Goal: Task Accomplishment & Management: Complete application form

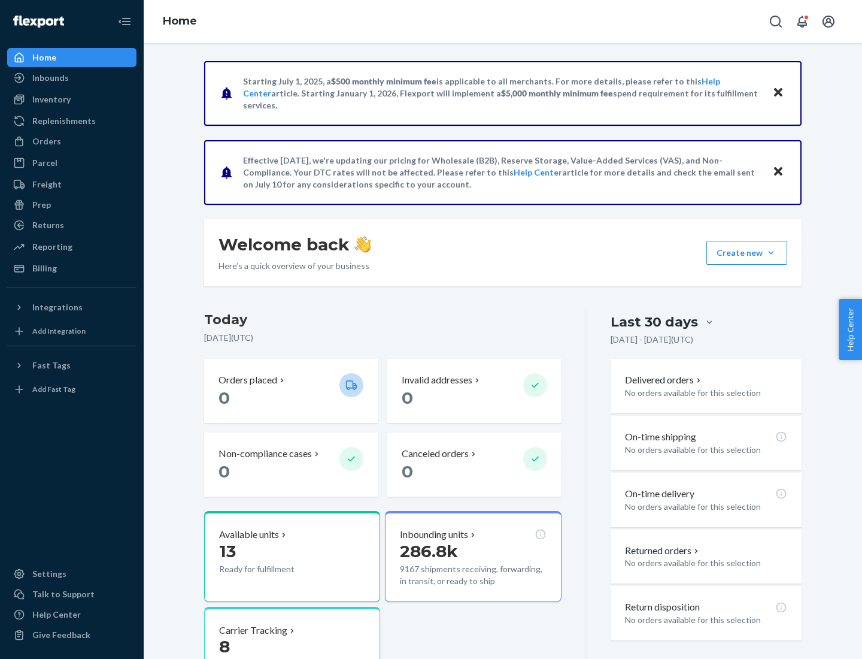
click at [771, 253] on button "Create new Create new inbound Create new order Create new product" at bounding box center [747, 253] width 81 height 24
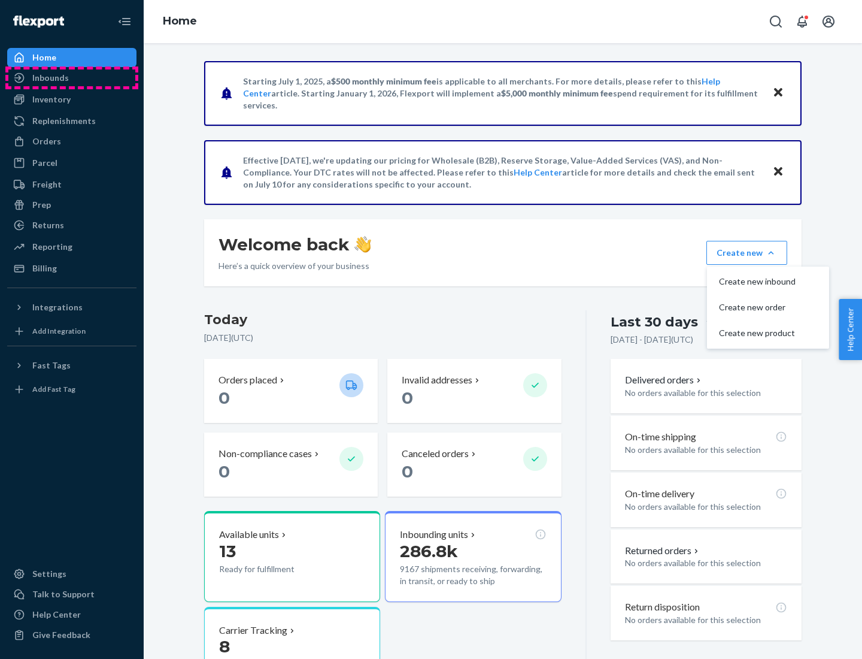
click at [72, 78] on div "Inbounds" at bounding box center [71, 77] width 127 height 17
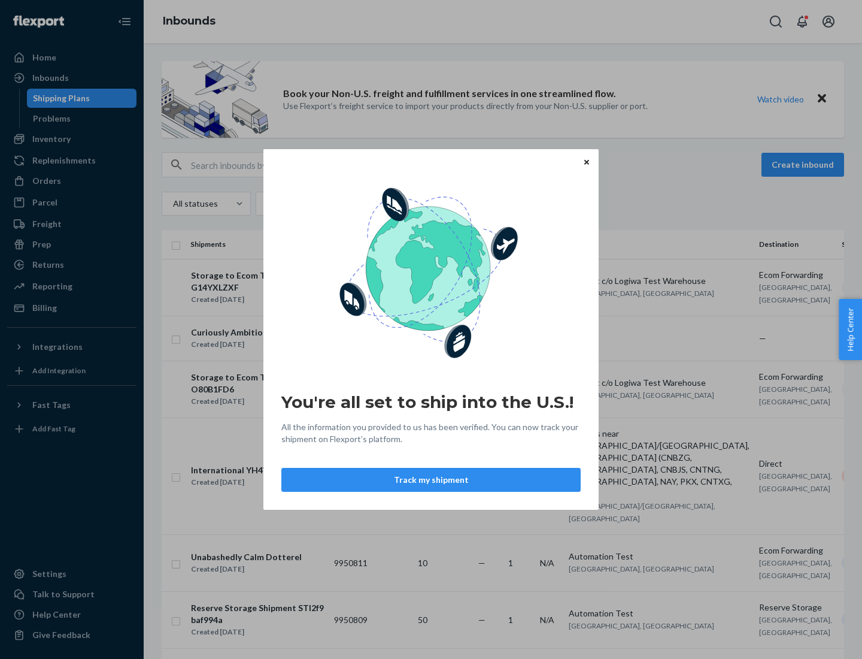
click at [805, 165] on div "You're all set to ship into the U.S.! All the information you provided to us ha…" at bounding box center [431, 329] width 862 height 659
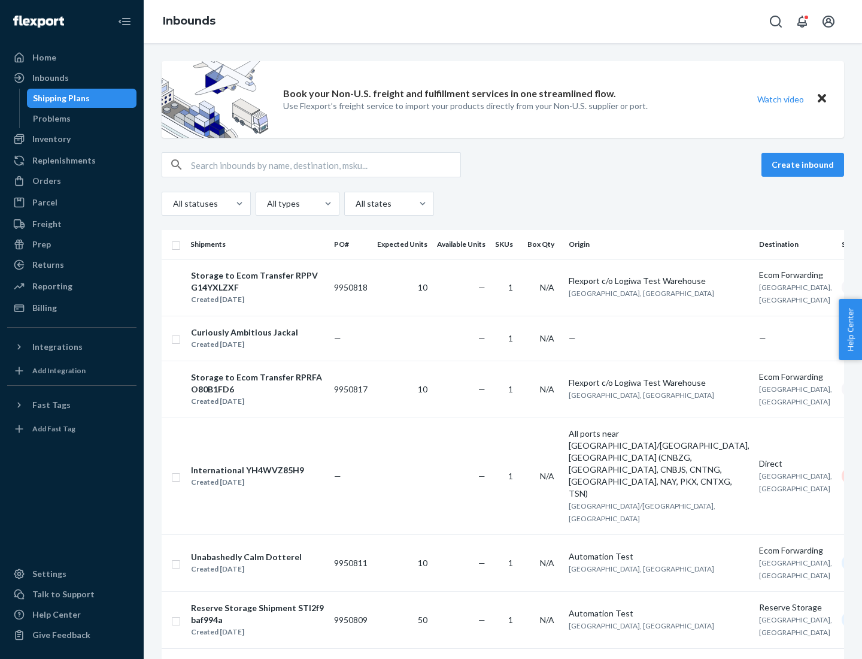
click at [805, 165] on button "Create inbound" at bounding box center [803, 165] width 83 height 24
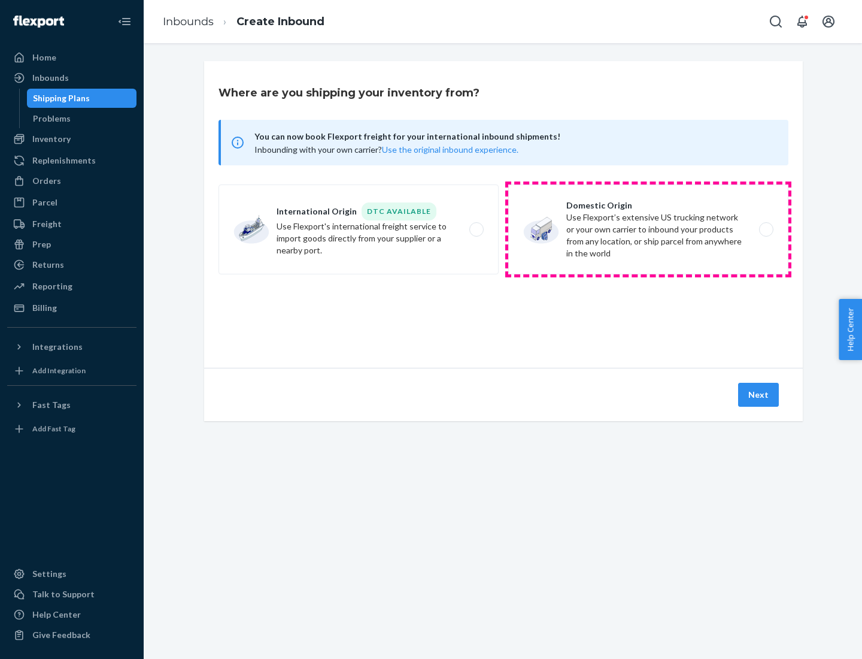
click at [648, 229] on label "Domestic Origin Use Flexport’s extensive US trucking network or your own carrie…" at bounding box center [648, 229] width 280 height 90
click at [766, 229] on input "Domestic Origin Use Flexport’s extensive US trucking network or your own carrie…" at bounding box center [770, 230] width 8 height 8
radio input "true"
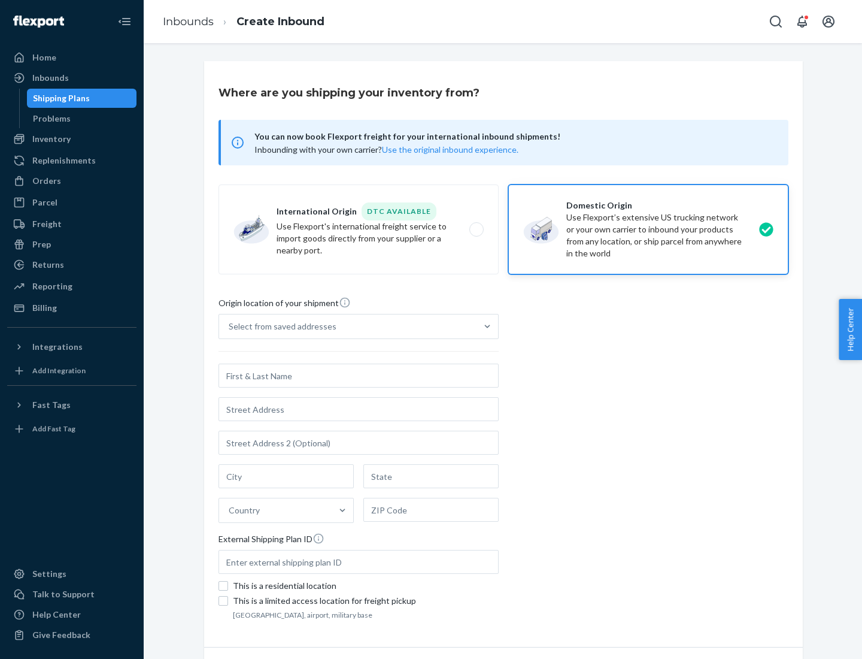
click at [348, 326] on div "Select from saved addresses" at bounding box center [347, 326] width 257 height 24
click at [230, 326] on input "Select from saved addresses" at bounding box center [229, 326] width 1 height 12
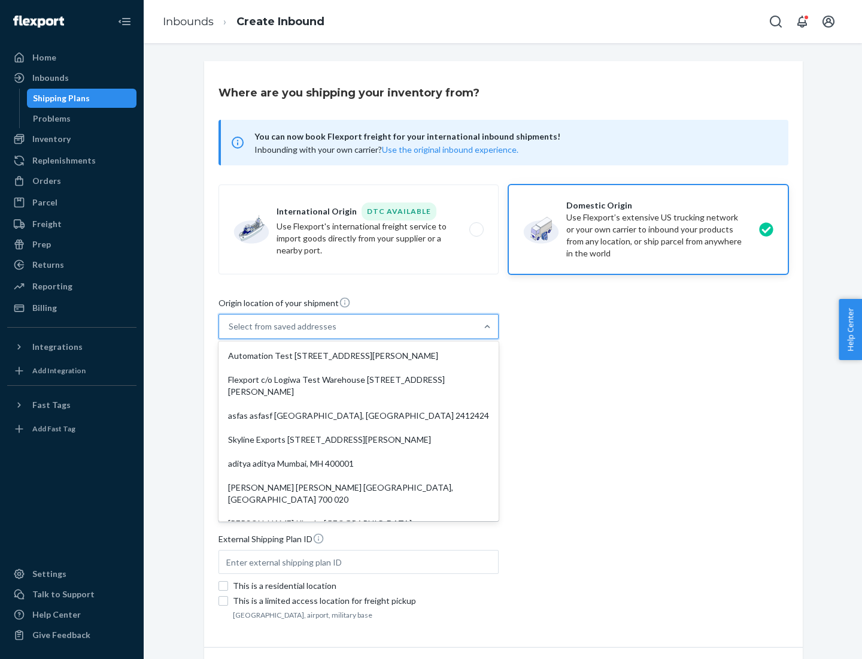
scroll to position [5, 0]
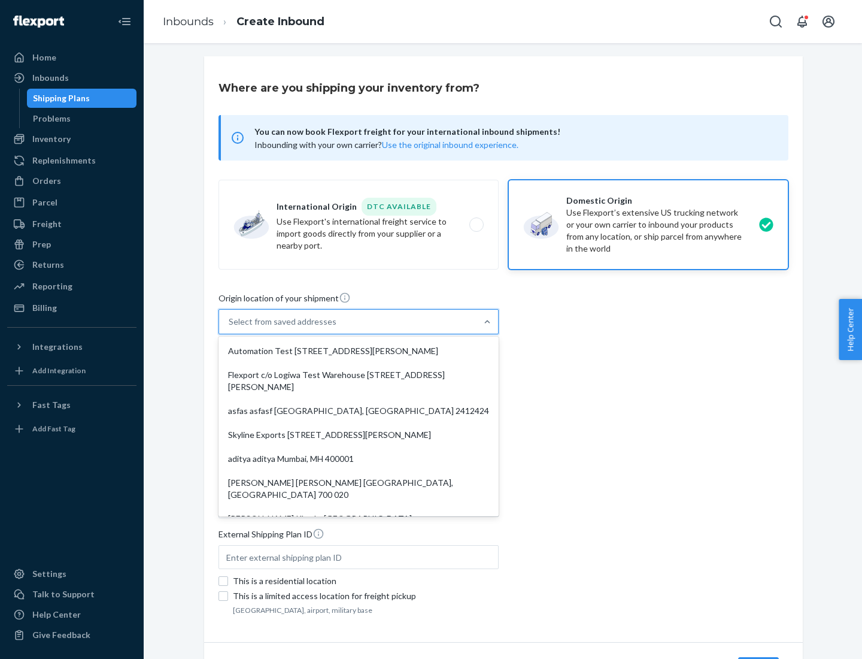
click at [359, 351] on div "Automation Test [STREET_ADDRESS][PERSON_NAME]" at bounding box center [358, 351] width 275 height 24
click at [230, 328] on input "option Automation Test [STREET_ADDRESS][PERSON_NAME]. 9 results available. Use …" at bounding box center [229, 322] width 1 height 12
type input "Automation Test"
type input "9th Floor"
type input "[GEOGRAPHIC_DATA]"
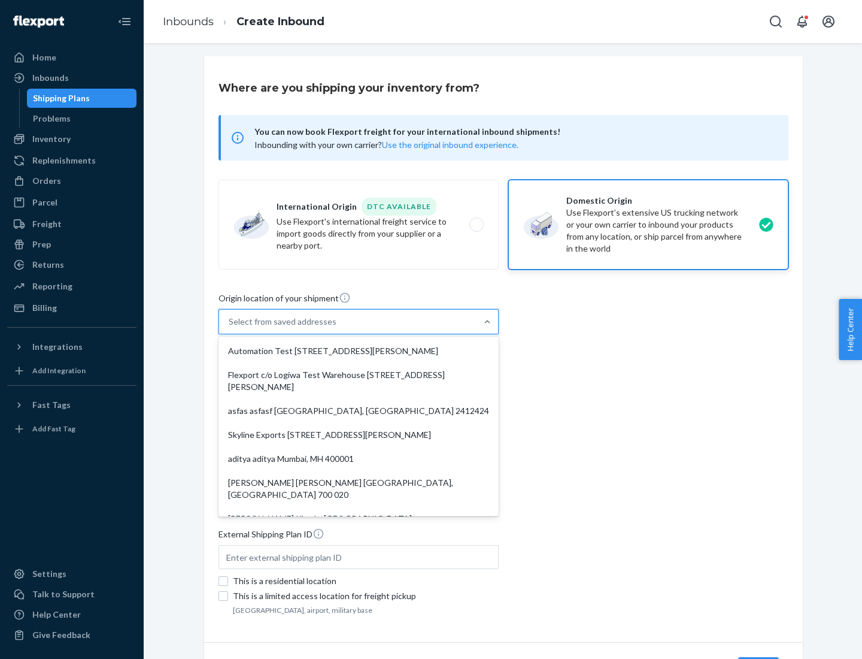
type input "CA"
type input "94104"
type input "[STREET_ADDRESS][PERSON_NAME]"
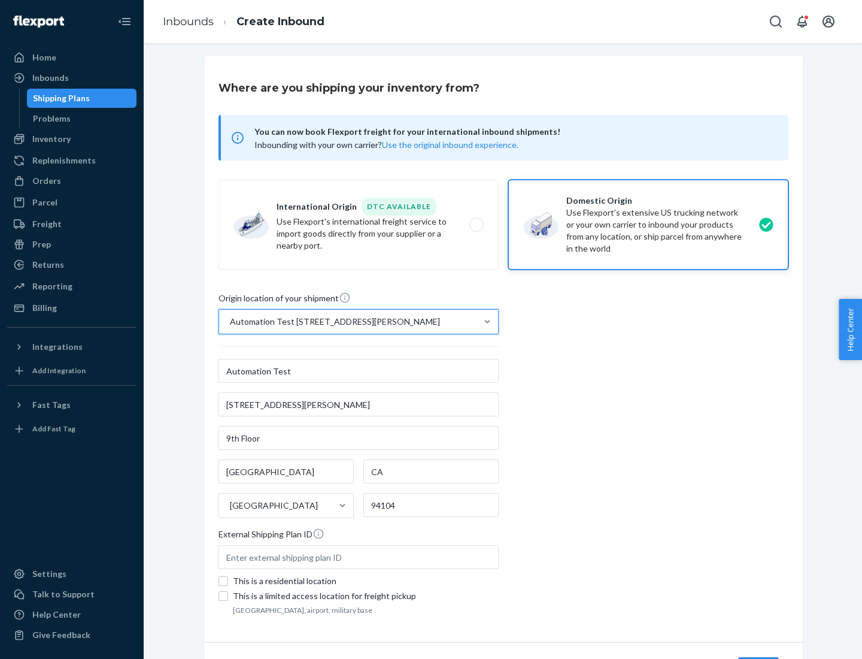
scroll to position [70, 0]
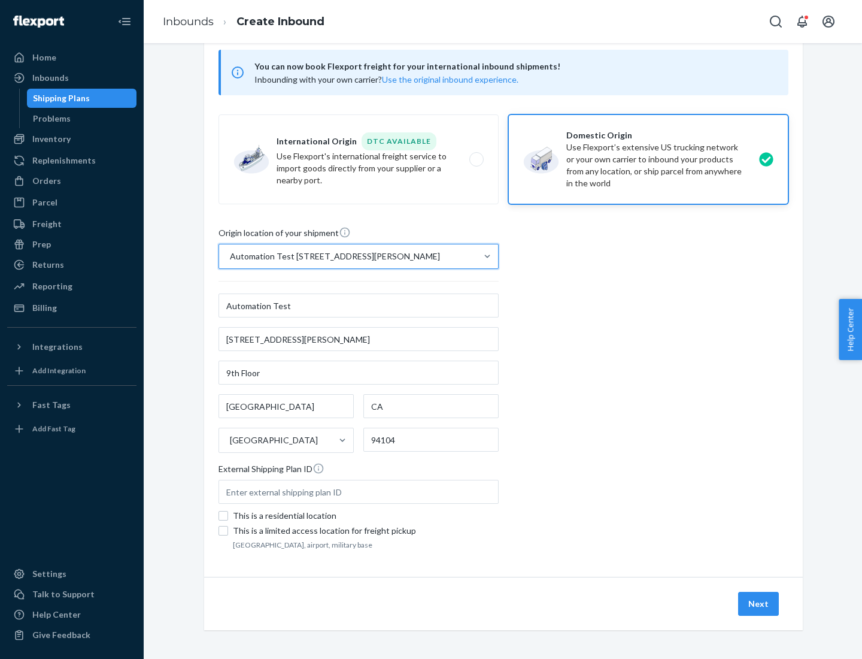
click at [759, 604] on button "Next" at bounding box center [758, 604] width 41 height 24
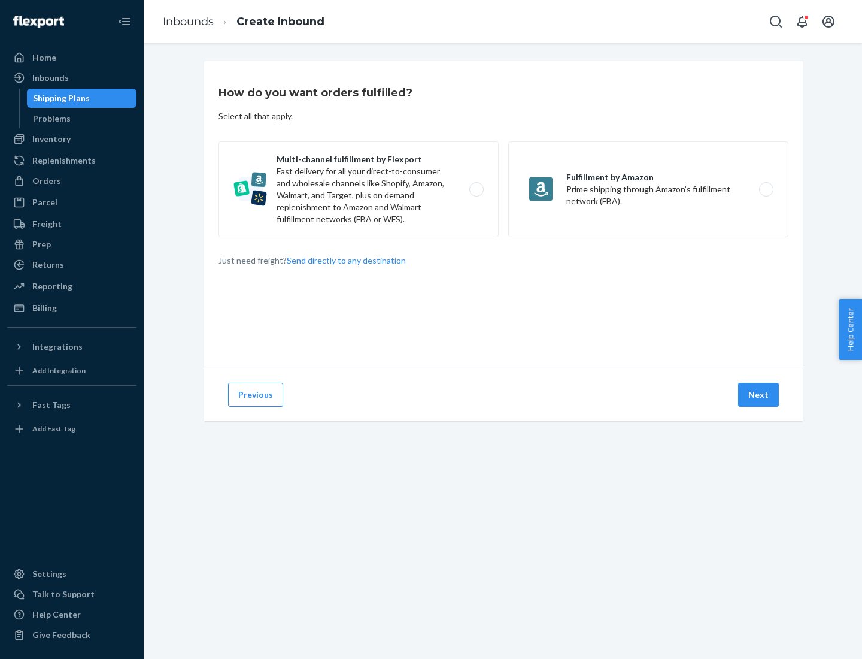
click at [359, 189] on label "Multi-channel fulfillment by Flexport Fast delivery for all your direct-to-cons…" at bounding box center [359, 189] width 280 height 96
click at [476, 189] on input "Multi-channel fulfillment by Flexport Fast delivery for all your direct-to-cons…" at bounding box center [480, 190] width 8 height 8
radio input "true"
click at [759, 395] on button "Next" at bounding box center [758, 395] width 41 height 24
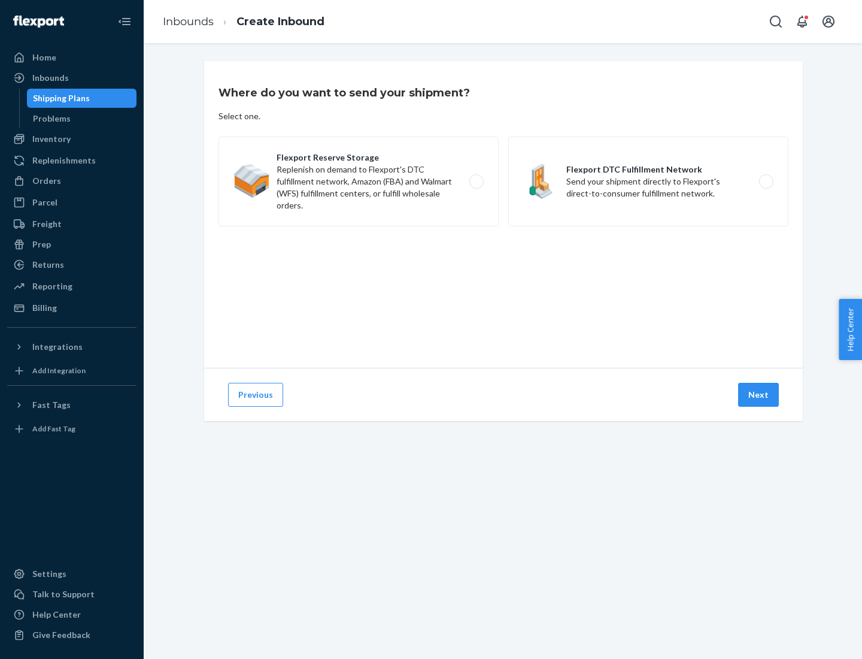
click at [648, 181] on label "Flexport DTC Fulfillment Network Send your shipment directly to Flexport's dire…" at bounding box center [648, 182] width 280 height 90
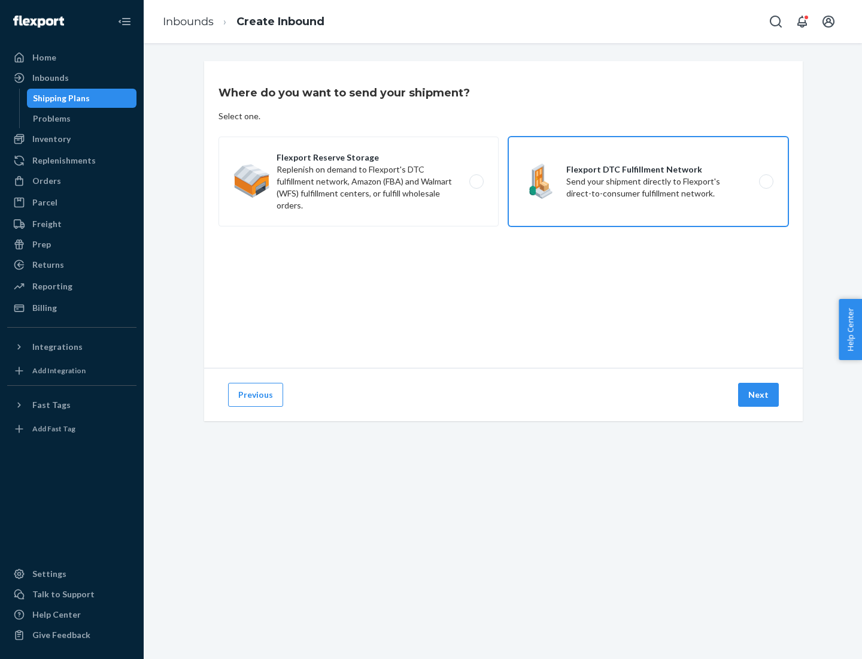
click at [766, 181] on input "Flexport DTC Fulfillment Network Send your shipment directly to Flexport's dire…" at bounding box center [770, 182] width 8 height 8
radio input "true"
click at [759, 395] on button "Next" at bounding box center [758, 395] width 41 height 24
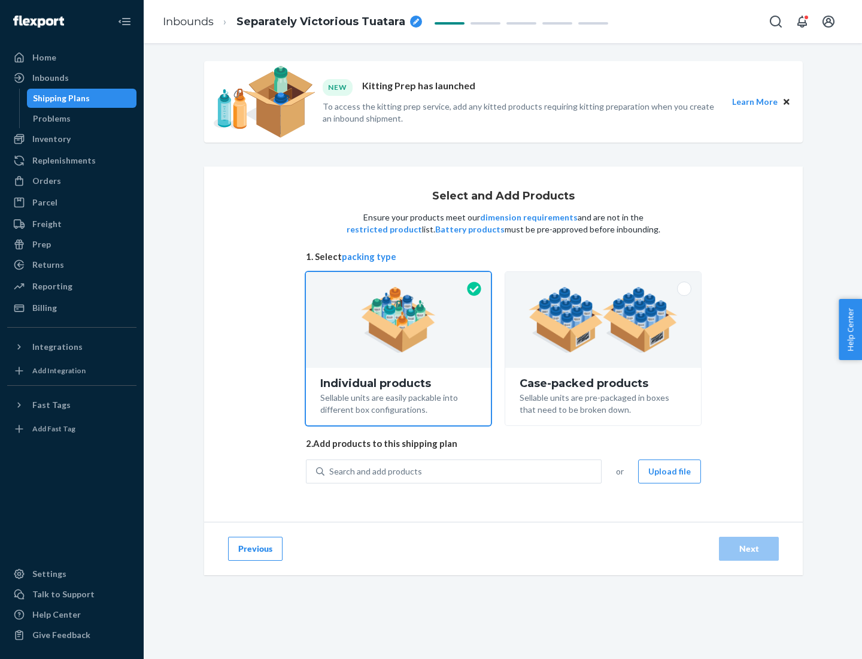
click at [463, 471] on div "Search and add products" at bounding box center [463, 471] width 277 height 22
click at [331, 471] on input "Search and add products" at bounding box center [329, 471] width 1 height 12
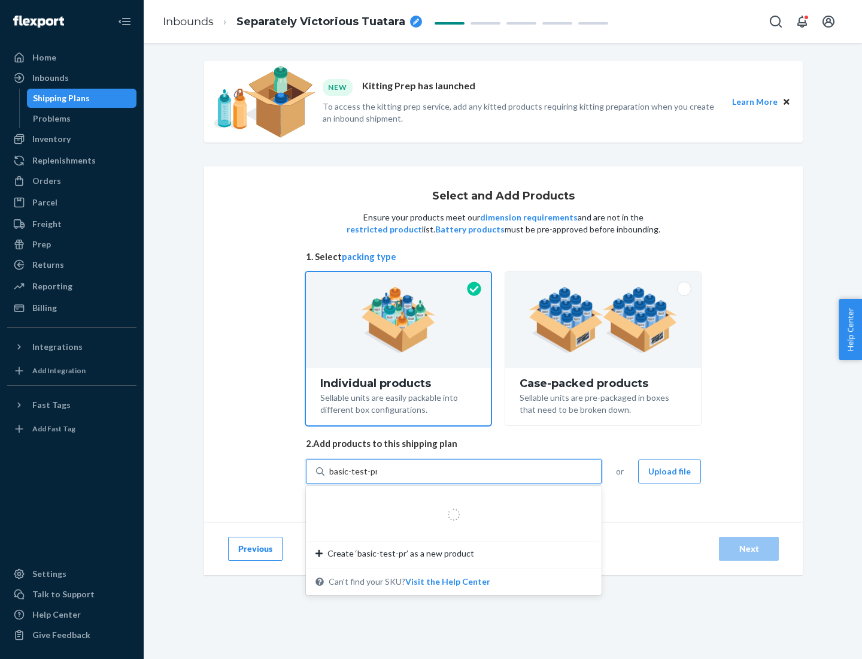
type input "basic-test-product-1"
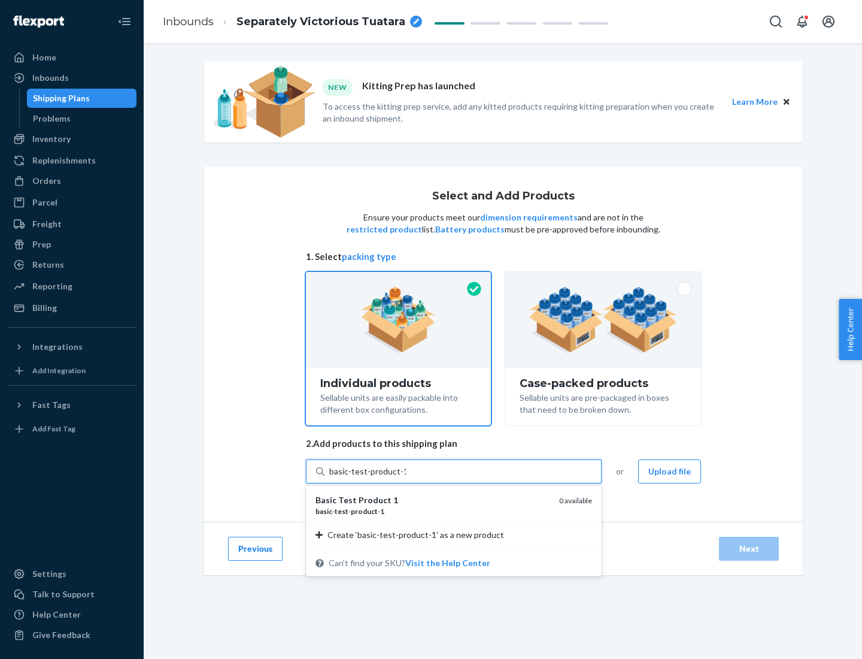
click at [433, 511] on div "basic - test - product - 1" at bounding box center [433, 511] width 234 height 10
click at [406, 477] on input "basic-test-product-1" at bounding box center [367, 471] width 77 height 12
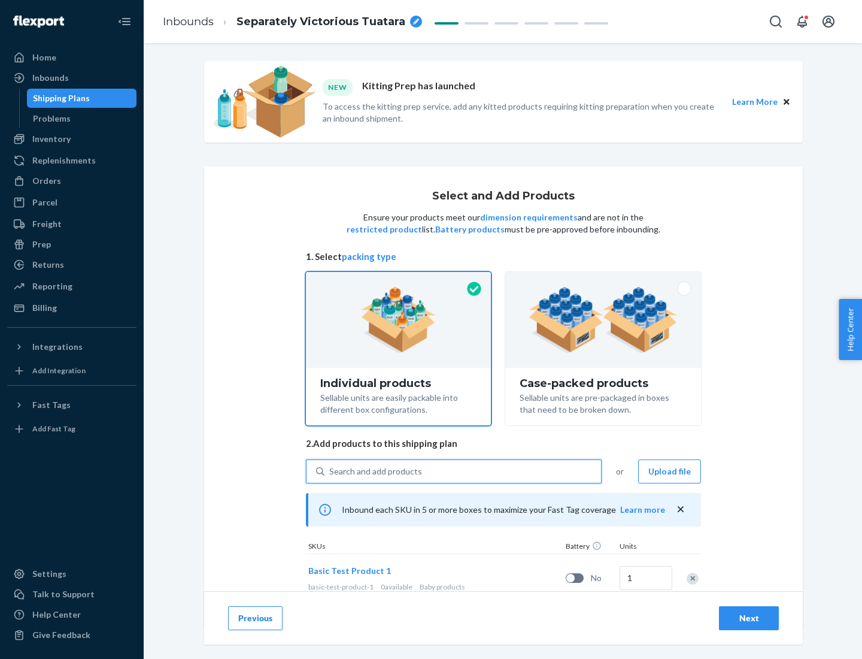
scroll to position [35, 0]
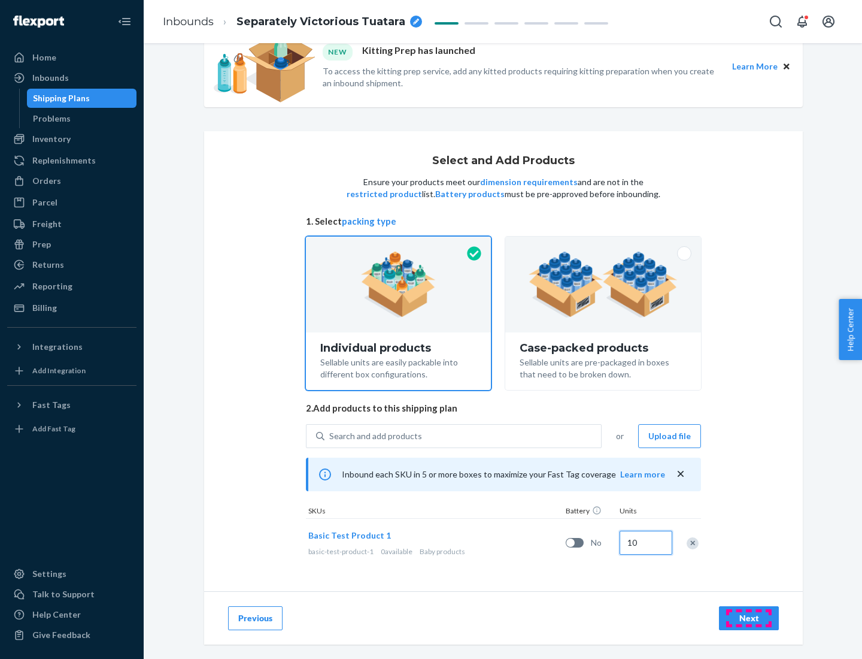
type input "10"
click at [749, 617] on div "Next" at bounding box center [749, 618] width 40 height 12
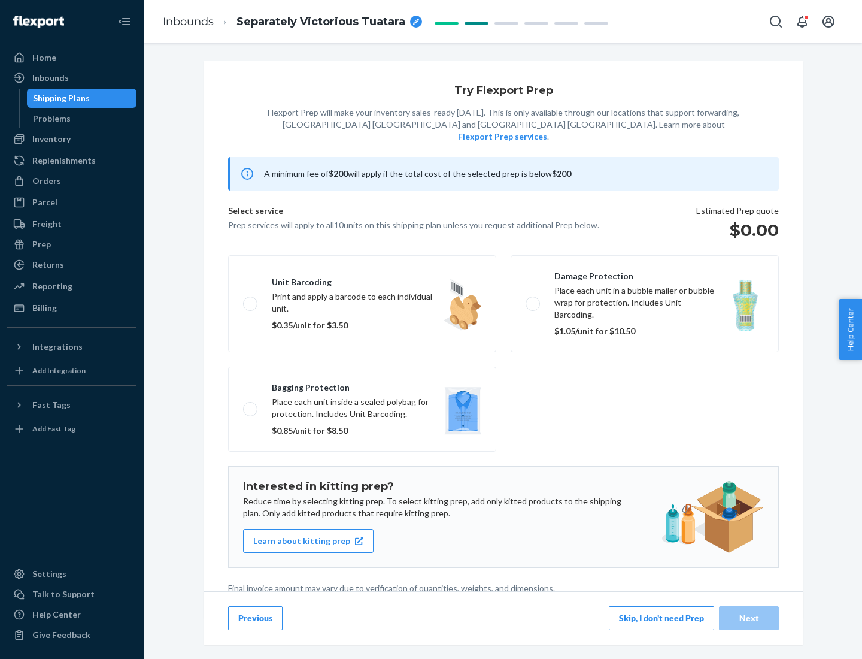
click at [362, 285] on label "Unit barcoding Print and apply a barcode to each individual unit. $0.35/unit fo…" at bounding box center [362, 303] width 268 height 97
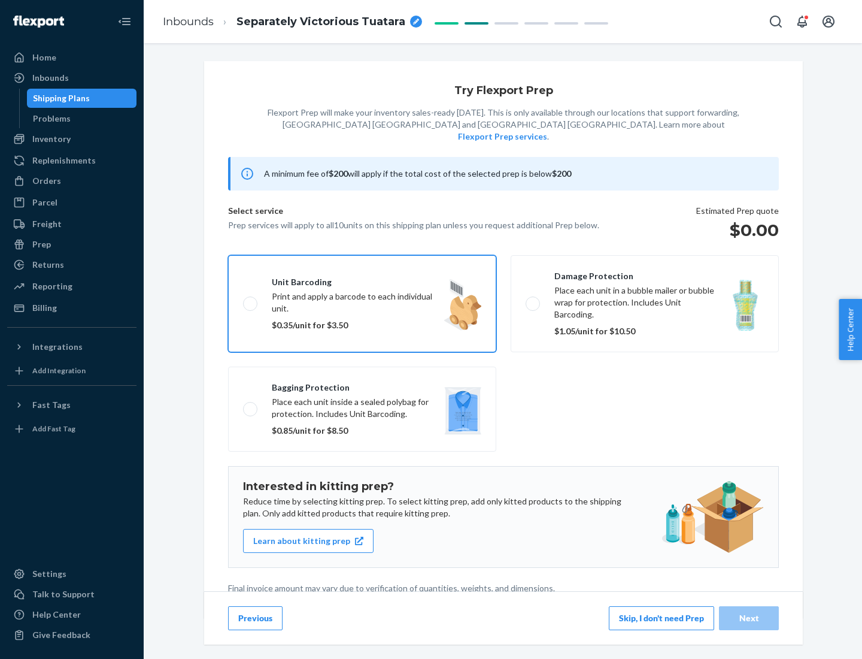
click at [251, 299] on input "Unit barcoding Print and apply a barcode to each individual unit. $0.35/unit fo…" at bounding box center [247, 303] width 8 height 8
checkbox input "true"
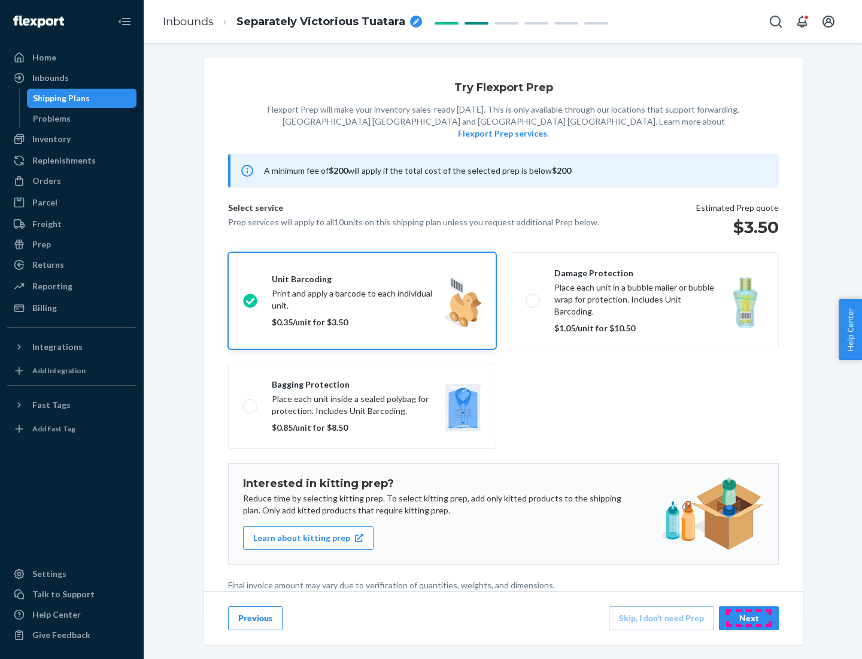
click at [749, 617] on div "Next" at bounding box center [749, 618] width 40 height 12
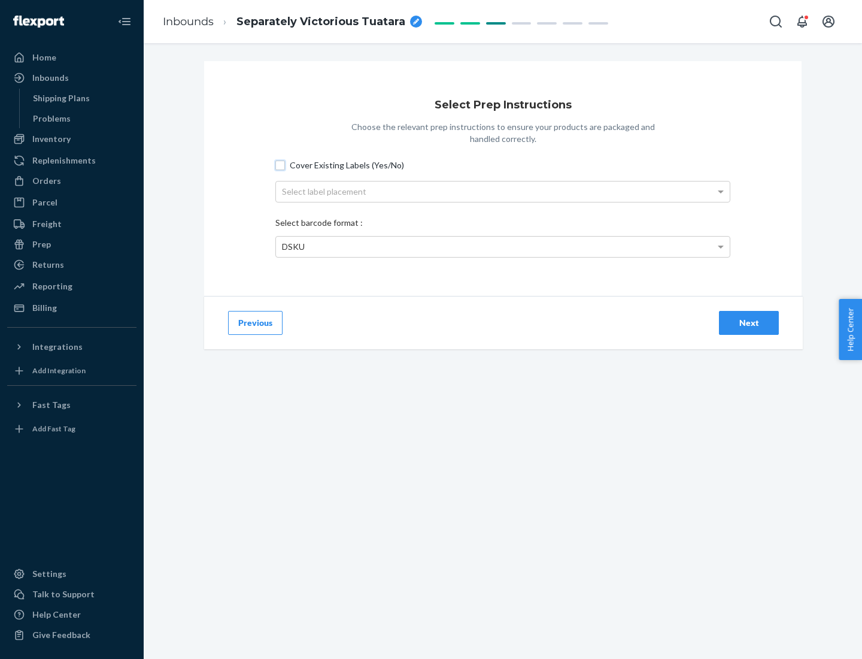
click at [280, 165] on input "Cover Existing Labels (Yes/No)" at bounding box center [280, 165] width 10 height 10
checkbox input "true"
click at [749, 322] on div "Next" at bounding box center [749, 323] width 40 height 12
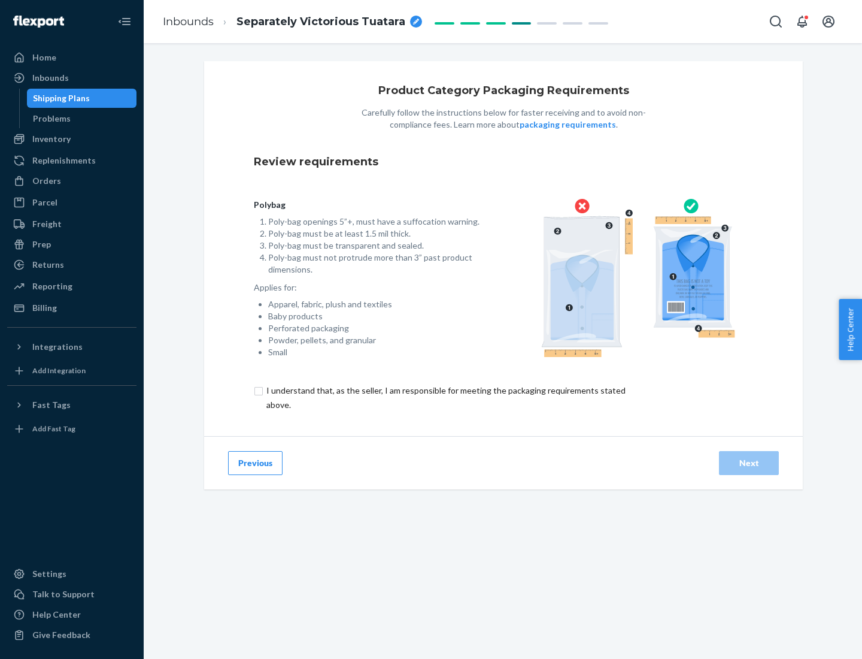
click at [445, 397] on input "checkbox" at bounding box center [453, 397] width 398 height 29
checkbox input "true"
click at [749, 462] on div "Next" at bounding box center [749, 463] width 40 height 12
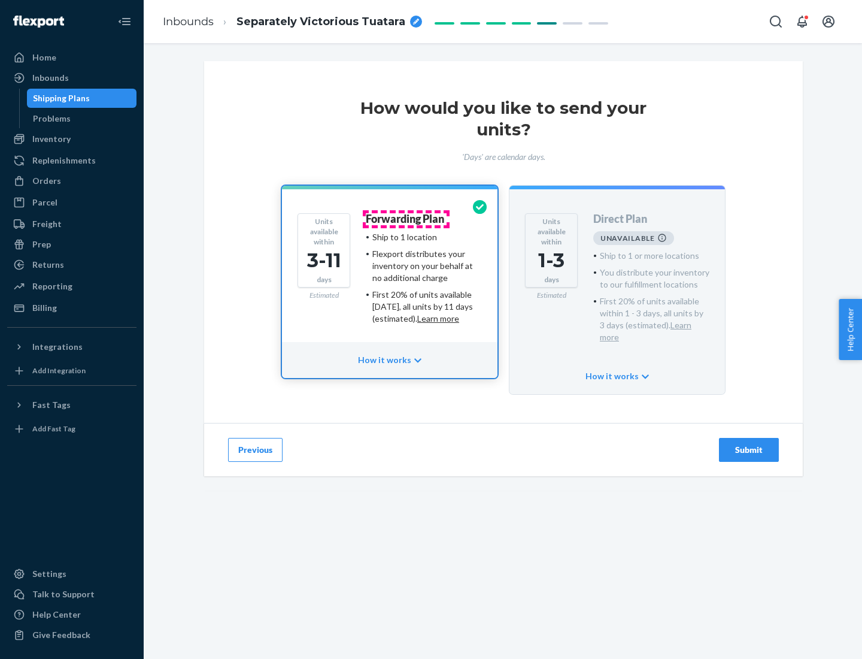
click at [406, 219] on h4 "Forwarding Plan" at bounding box center [405, 219] width 78 height 12
click at [749, 444] on div "Submit" at bounding box center [749, 450] width 40 height 12
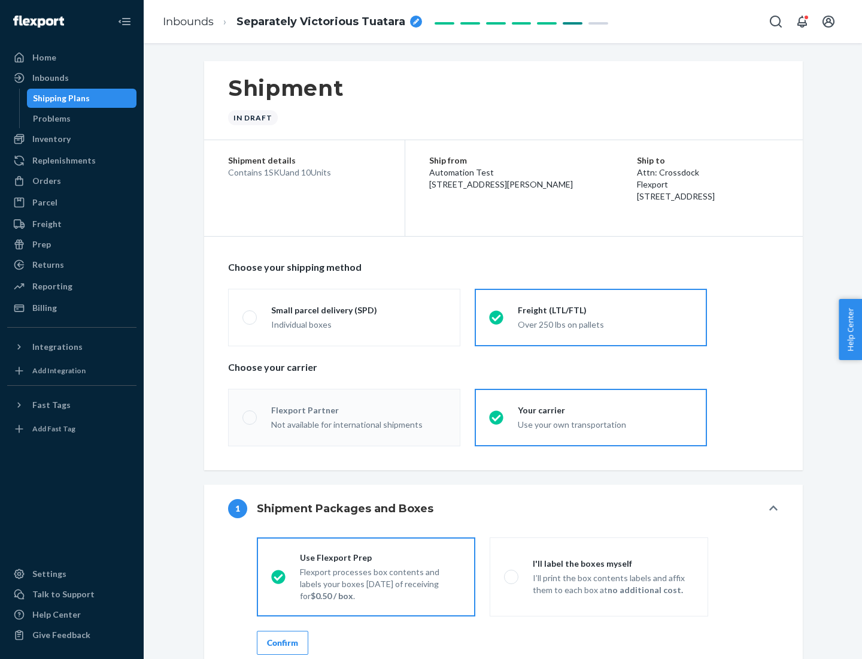
radio input "true"
radio input "false"
radio input "true"
radio input "false"
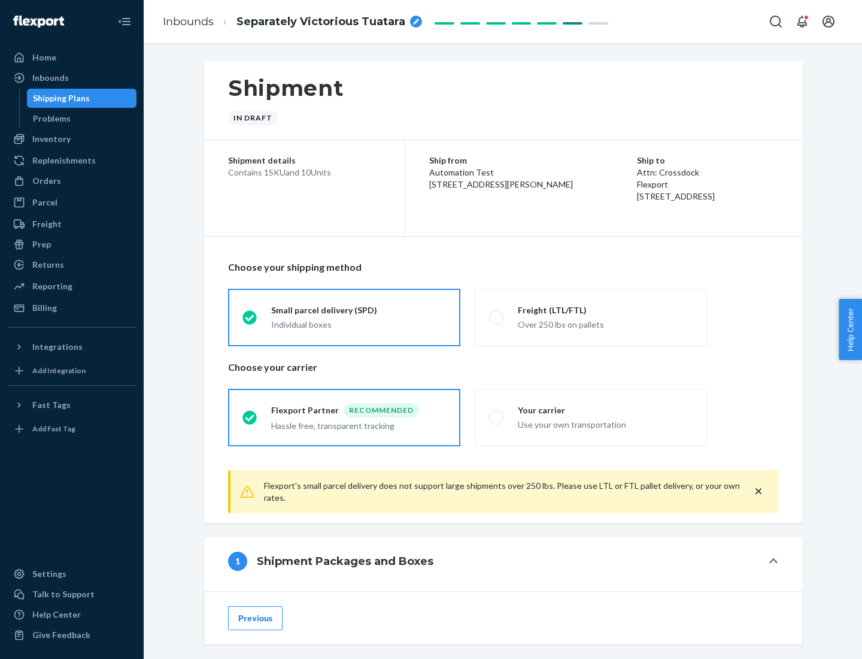
click at [359, 324] on div "Individual boxes" at bounding box center [358, 325] width 175 height 12
click at [250, 321] on input "Small parcel delivery (SPD) Individual boxes" at bounding box center [247, 317] width 8 height 8
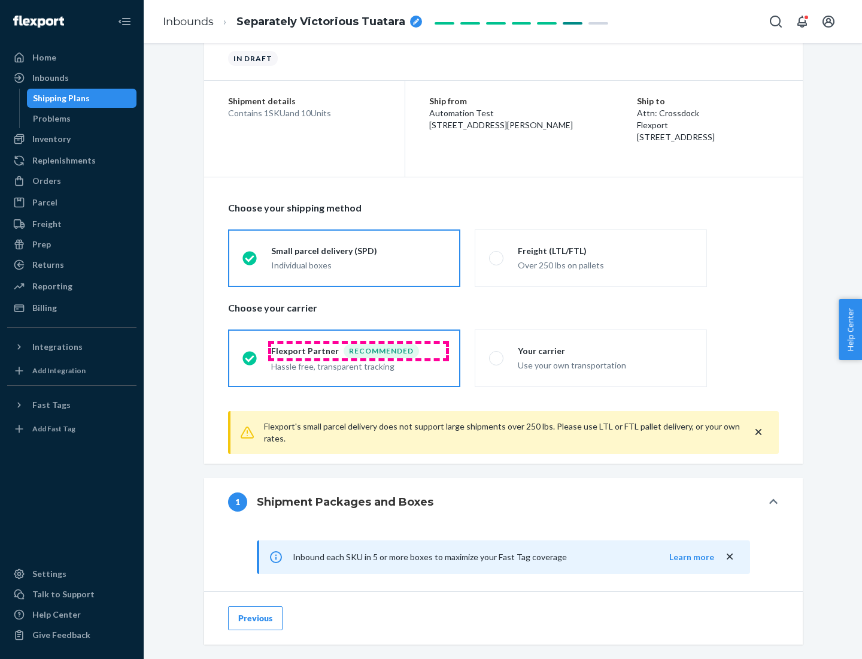
click at [359, 350] on div "Recommended" at bounding box center [381, 351] width 75 height 14
click at [250, 354] on input "Flexport Partner Recommended Hassle free, transparent tracking" at bounding box center [247, 358] width 8 height 8
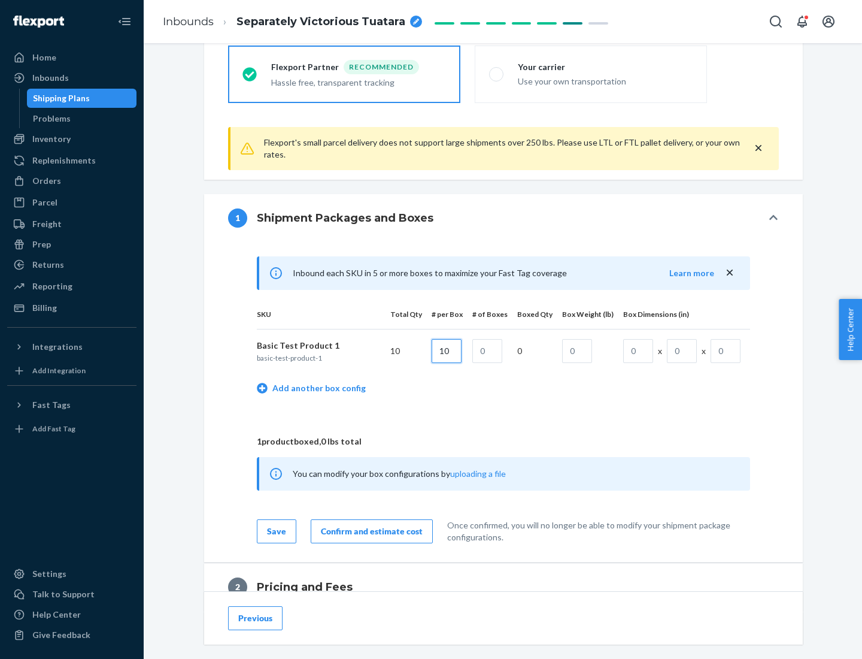
type input "10"
type input "1"
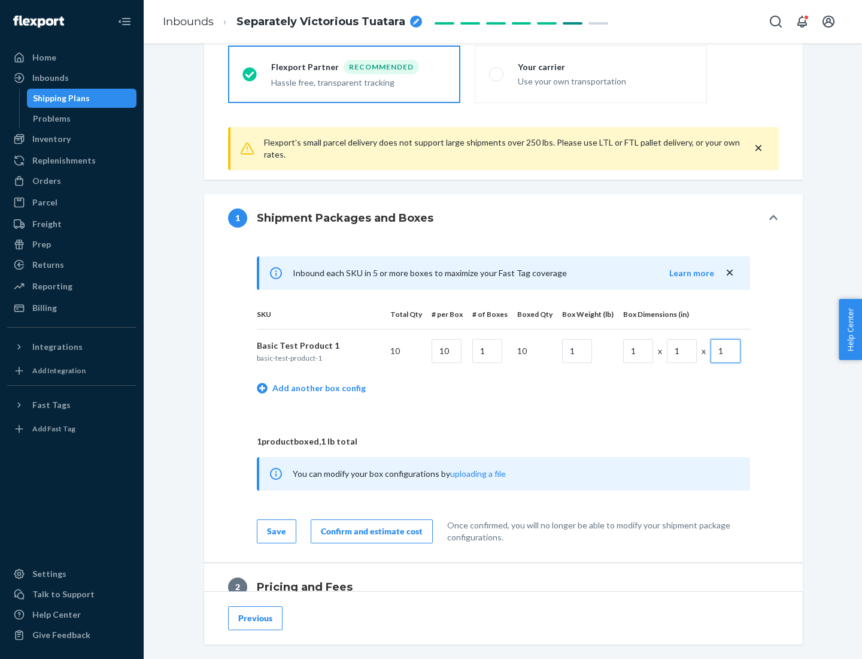
scroll to position [523, 0]
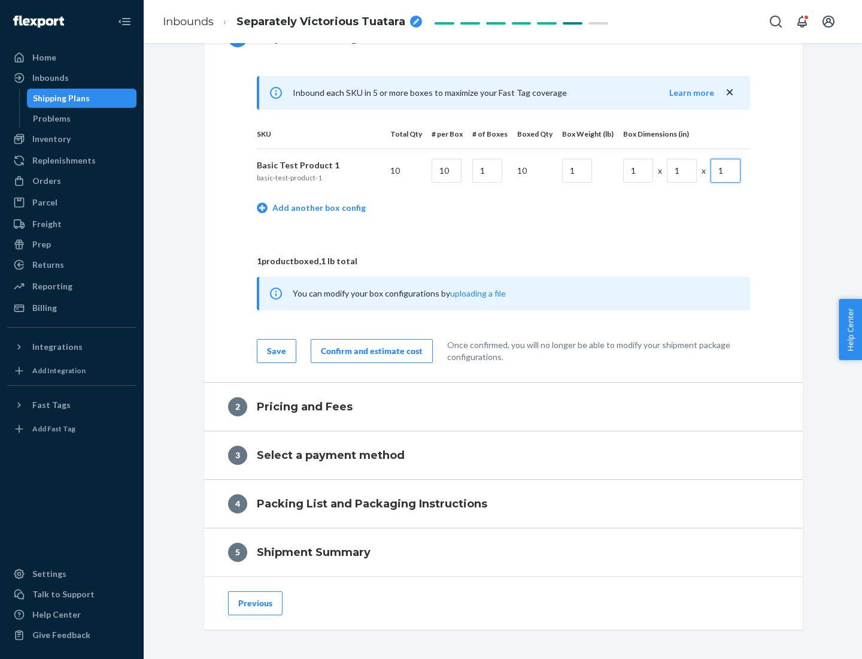
type input "1"
click at [369, 350] on div "Confirm and estimate cost" at bounding box center [372, 351] width 102 height 12
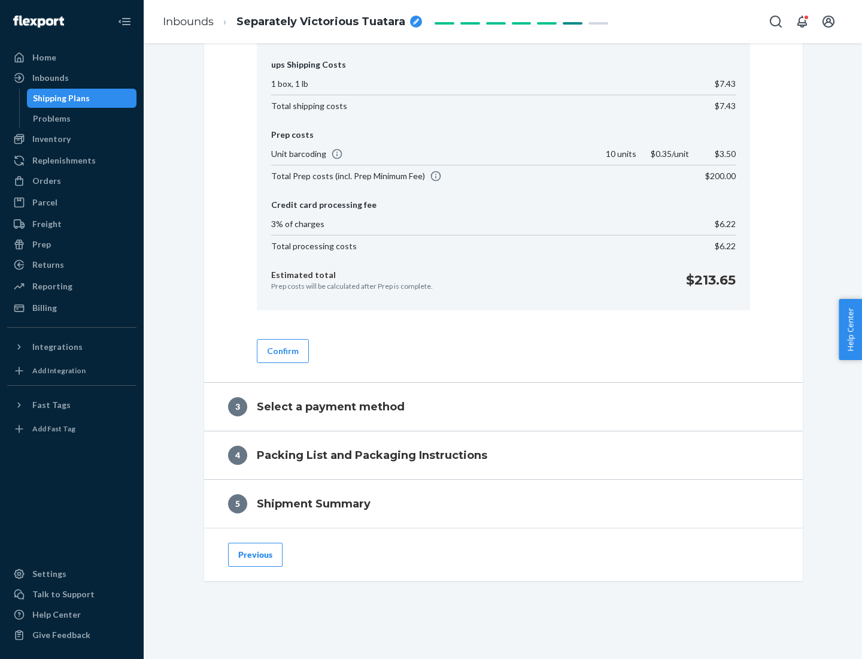
click at [282, 350] on button "Confirm" at bounding box center [283, 351] width 52 height 24
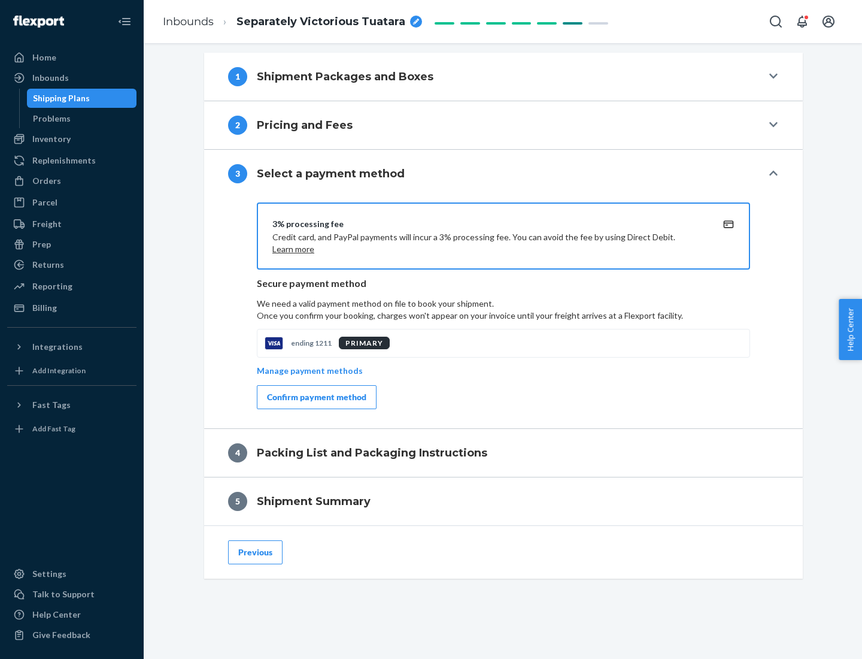
scroll to position [484, 0]
click at [316, 397] on div "Confirm payment method" at bounding box center [316, 397] width 99 height 12
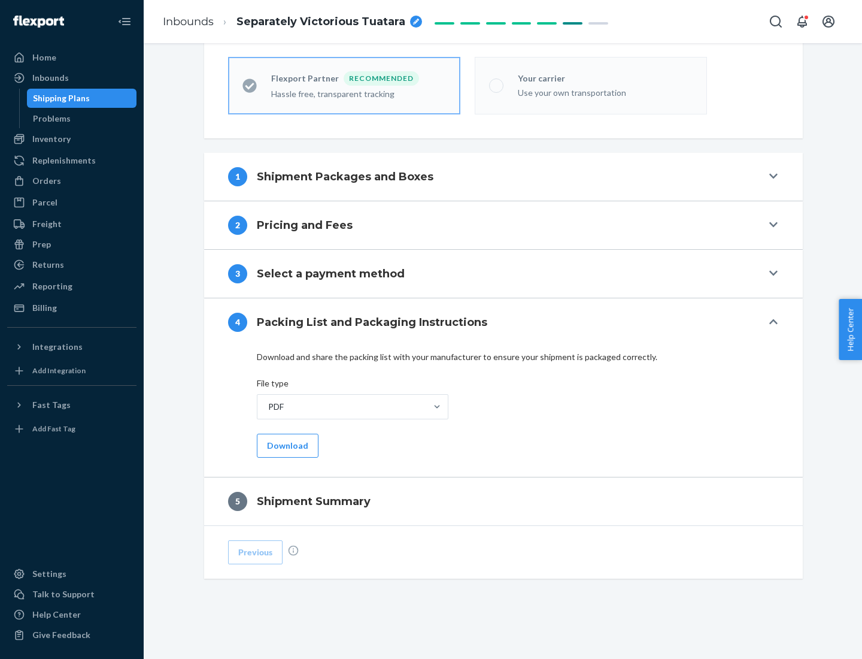
scroll to position [332, 0]
click at [286, 445] on button "Download" at bounding box center [288, 446] width 62 height 24
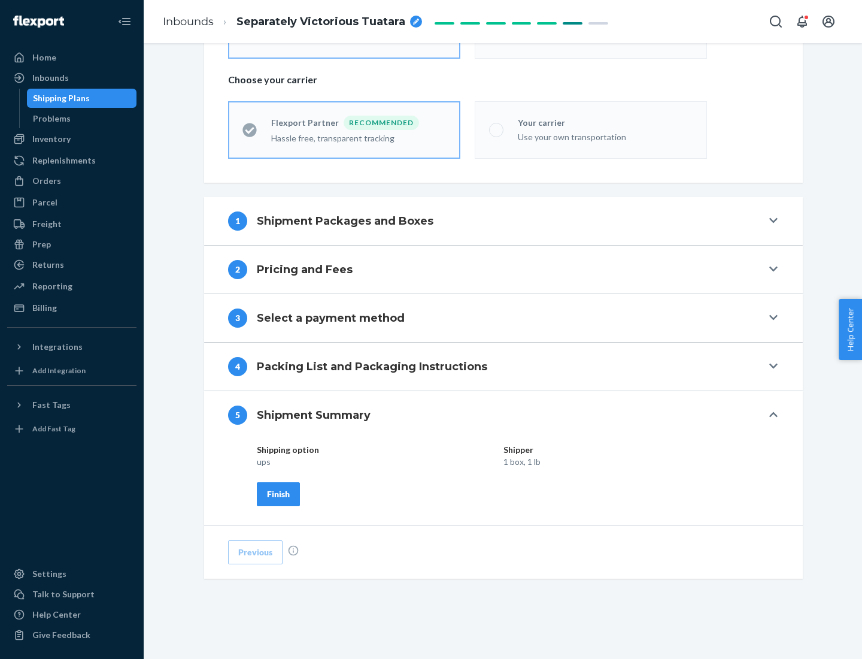
click at [278, 493] on div "Finish" at bounding box center [278, 494] width 23 height 12
